Goal: Obtain resource: Download file/media

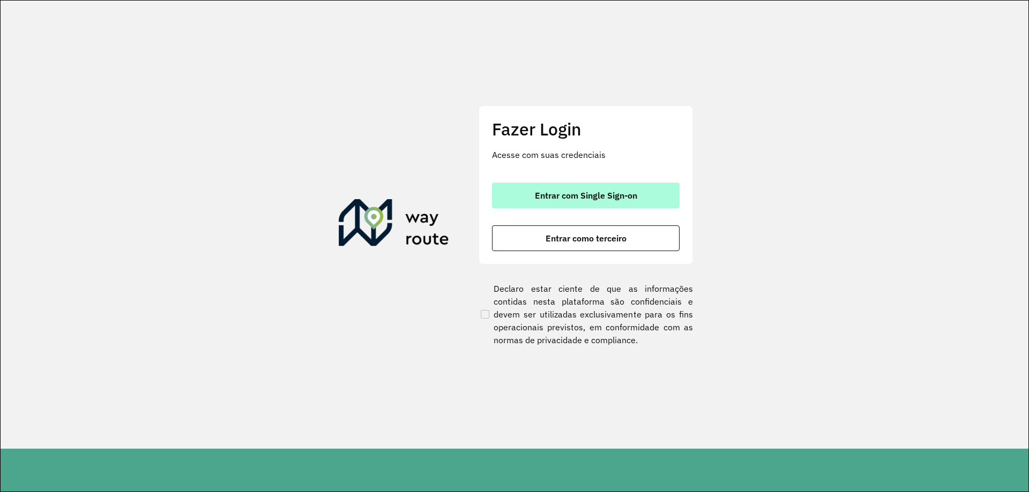
click at [529, 204] on button "Entrar com Single Sign-on" at bounding box center [586, 196] width 188 height 26
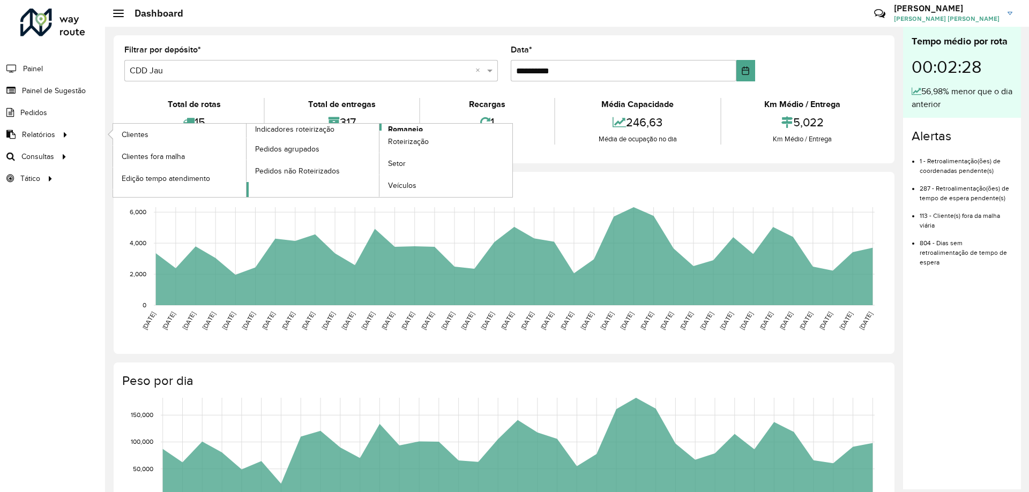
click at [416, 129] on span "Romaneio" at bounding box center [405, 129] width 35 height 11
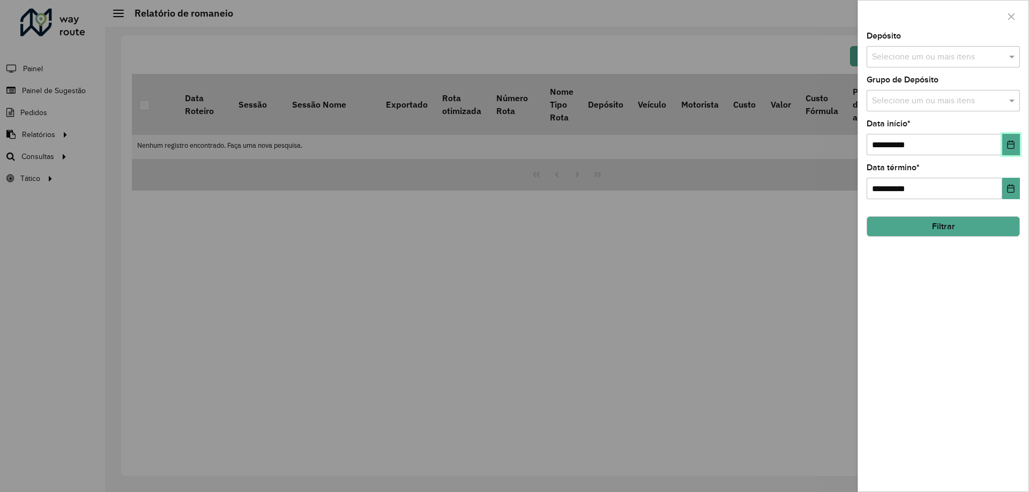
click at [1006, 143] on button "Choose Date" at bounding box center [1011, 144] width 18 height 21
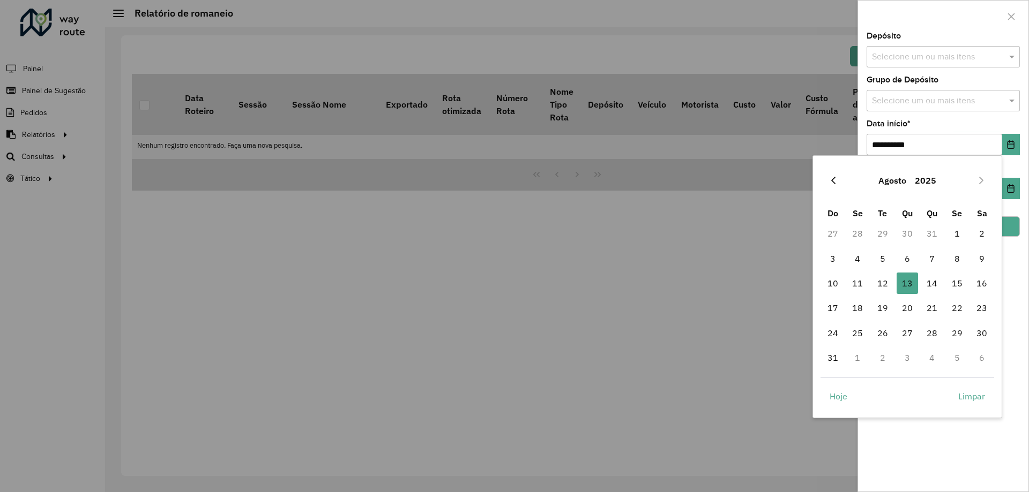
click at [837, 183] on button "Previous Month" at bounding box center [832, 180] width 17 height 17
click at [834, 182] on icon "Previous Month" at bounding box center [833, 180] width 9 height 9
click at [883, 235] on span "1" at bounding box center [882, 233] width 21 height 21
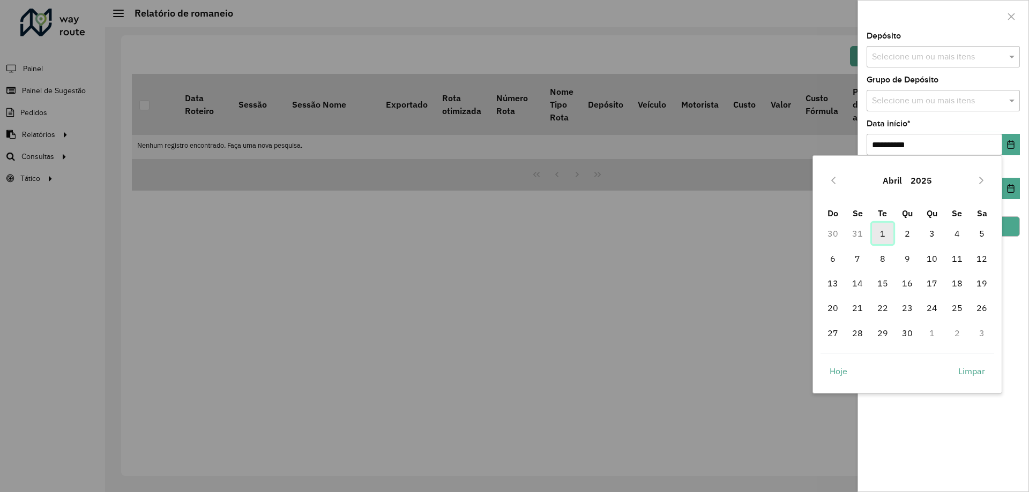
type input "**********"
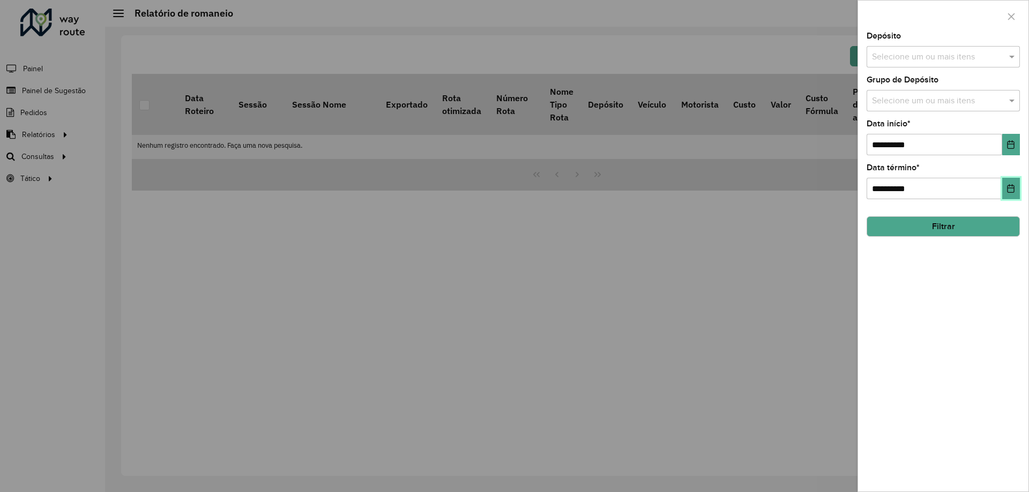
click at [1002, 182] on button "Choose Date" at bounding box center [1011, 188] width 18 height 21
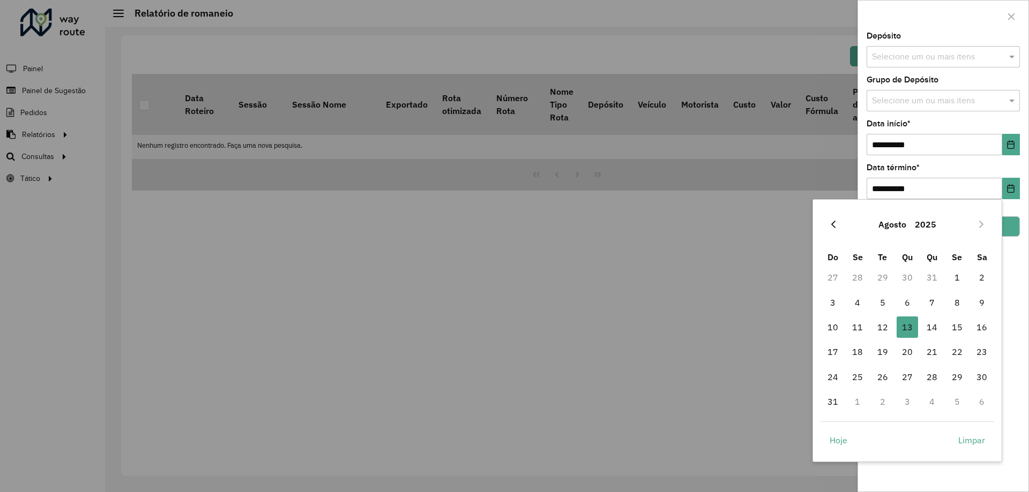
click at [830, 231] on button "Previous Month" at bounding box center [832, 224] width 17 height 17
click at [980, 374] on span "31" at bounding box center [981, 376] width 21 height 21
type input "**********"
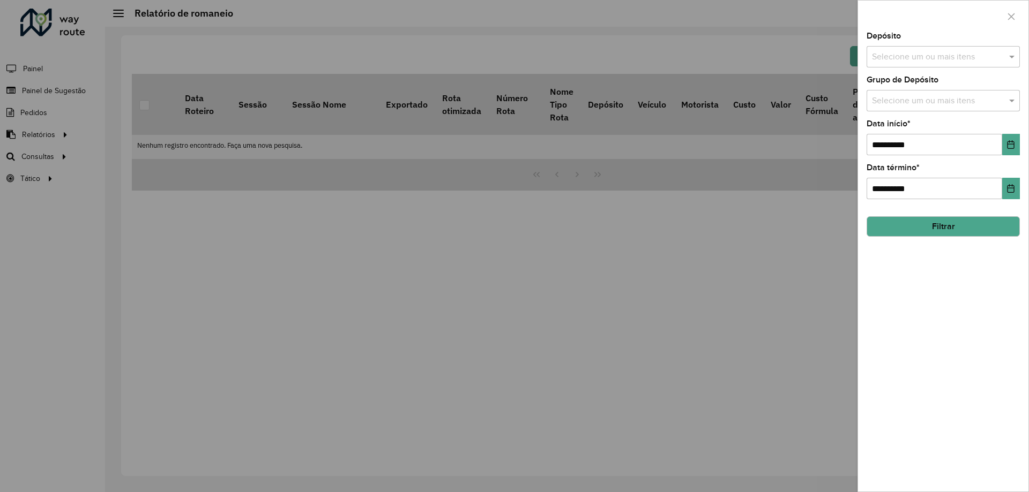
click at [912, 54] on input "text" at bounding box center [937, 57] width 137 height 13
click at [910, 125] on div "CDD Jau" at bounding box center [943, 128] width 152 height 18
click at [912, 228] on button "Filtrar" at bounding box center [942, 226] width 153 height 20
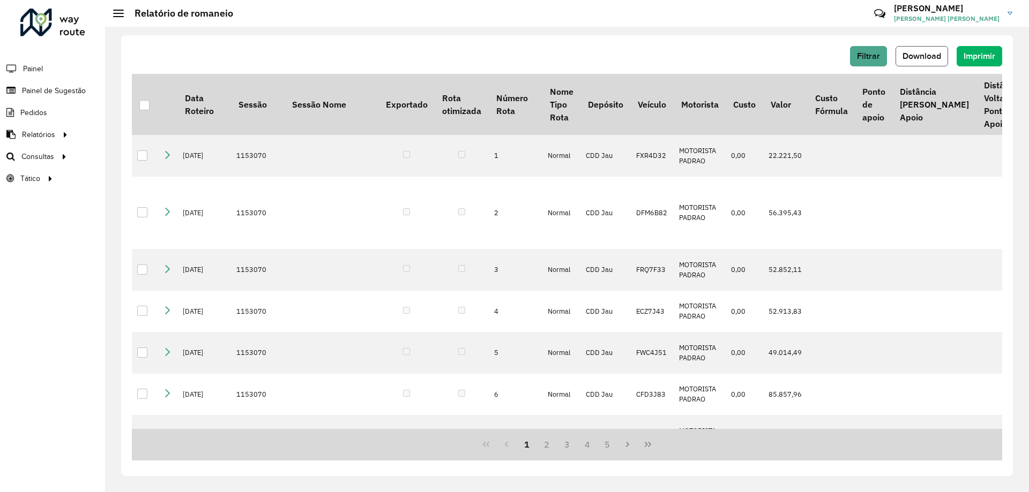
click at [907, 53] on span "Download" at bounding box center [921, 55] width 39 height 9
